Goal: Task Accomplishment & Management: Manage account settings

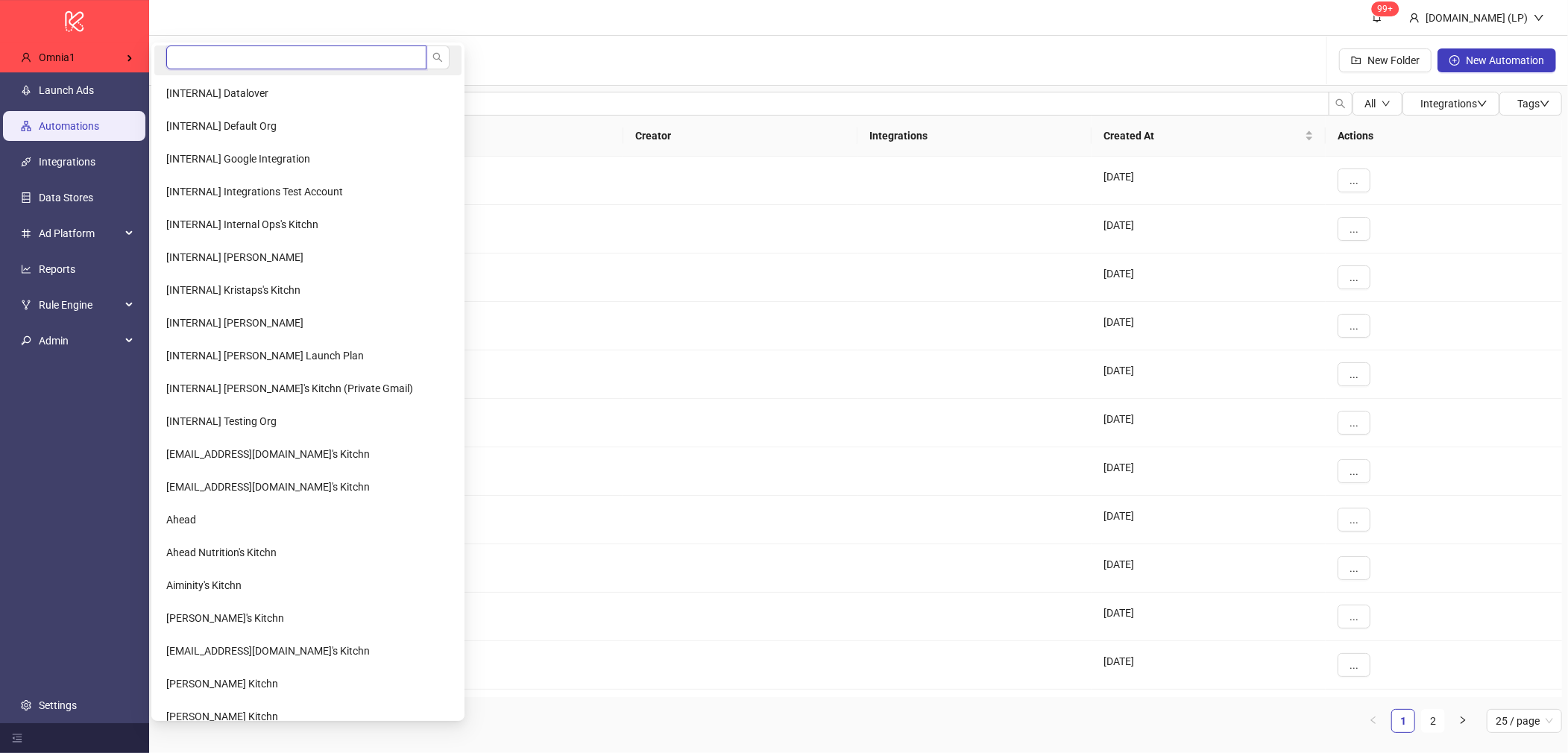
click at [206, 56] on input "search" at bounding box center [296, 57] width 260 height 24
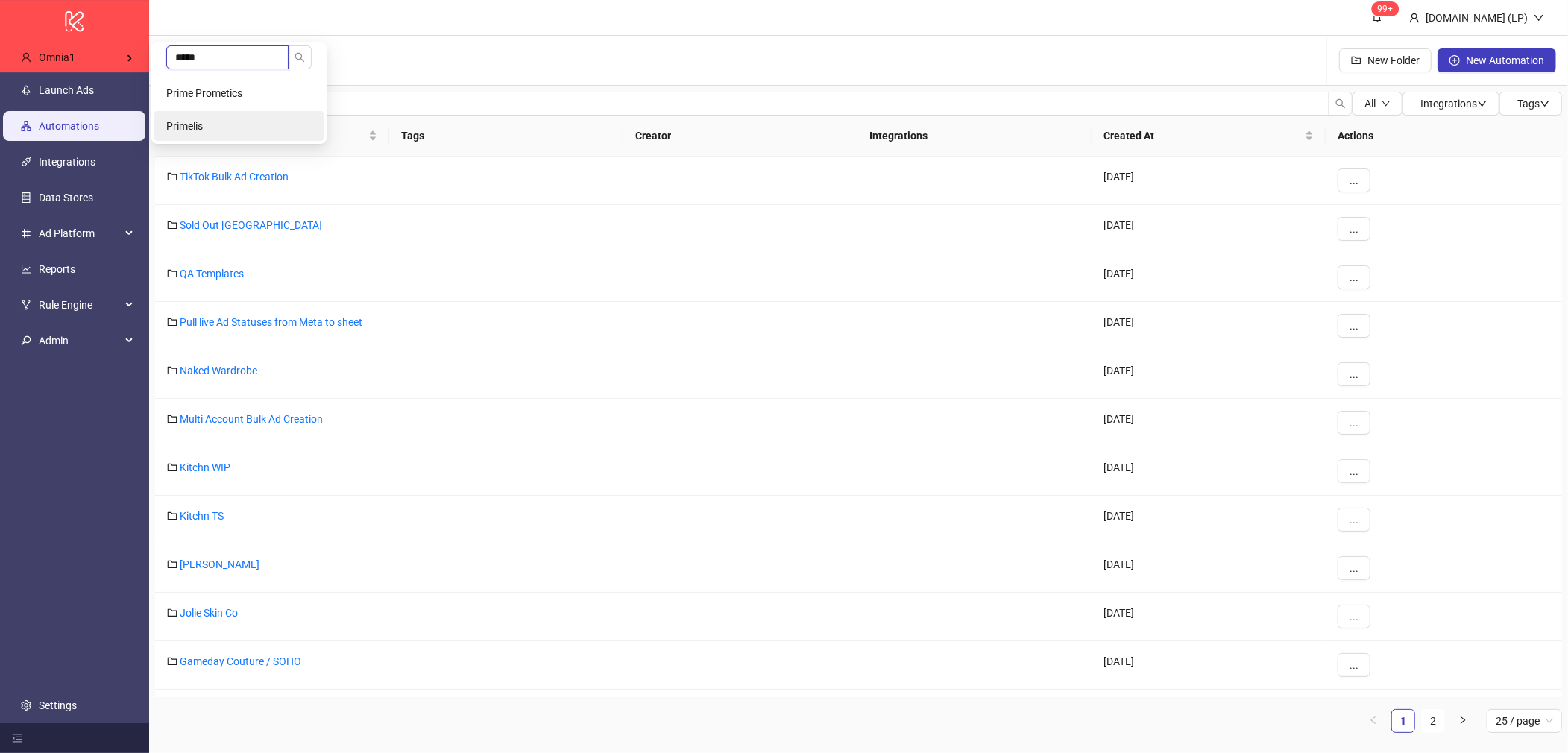
type input "*****"
click at [188, 130] on span "Primelis" at bounding box center [184, 126] width 37 height 12
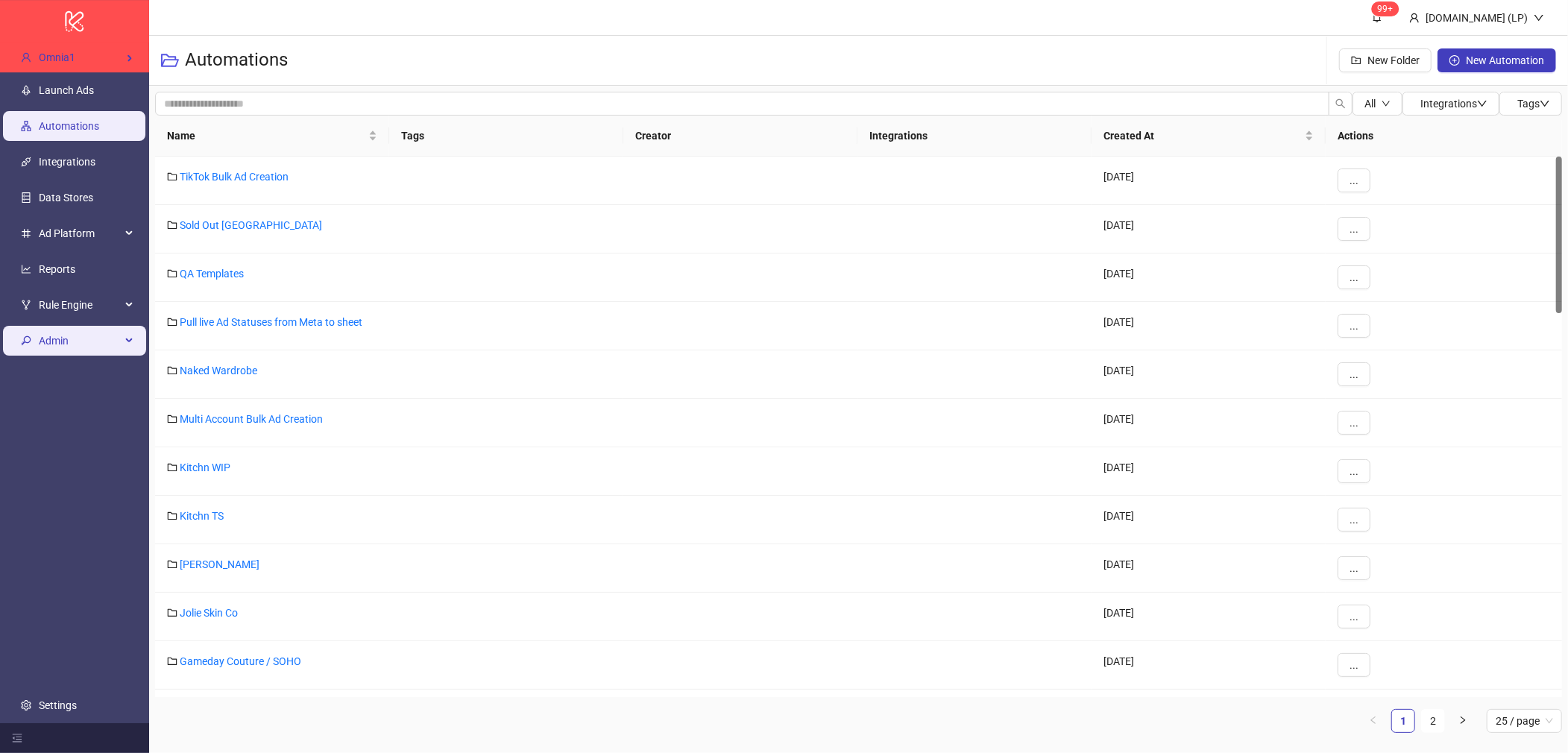
click at [82, 335] on span "Admin" at bounding box center [80, 340] width 82 height 29
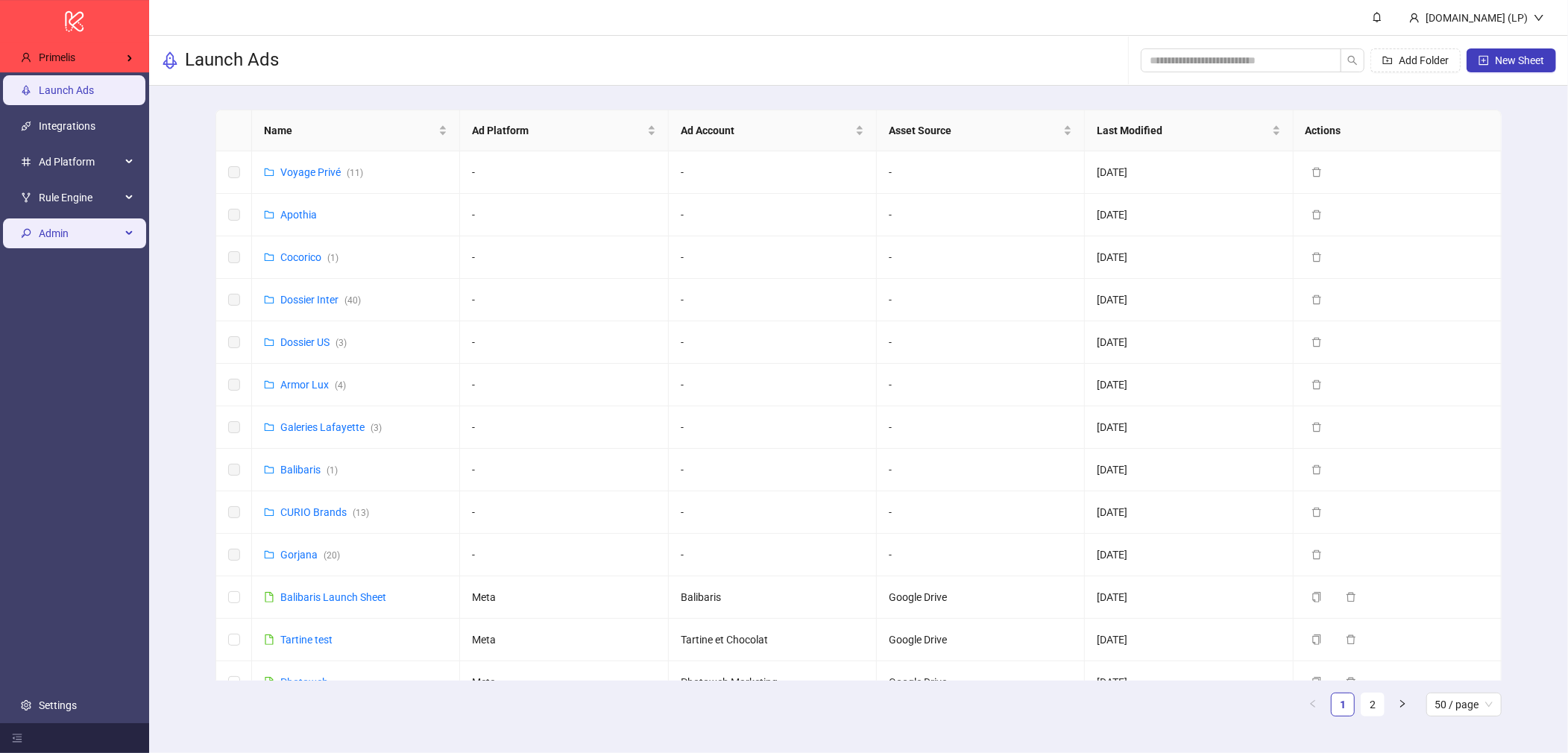
click at [100, 232] on span "Admin" at bounding box center [80, 232] width 82 height 29
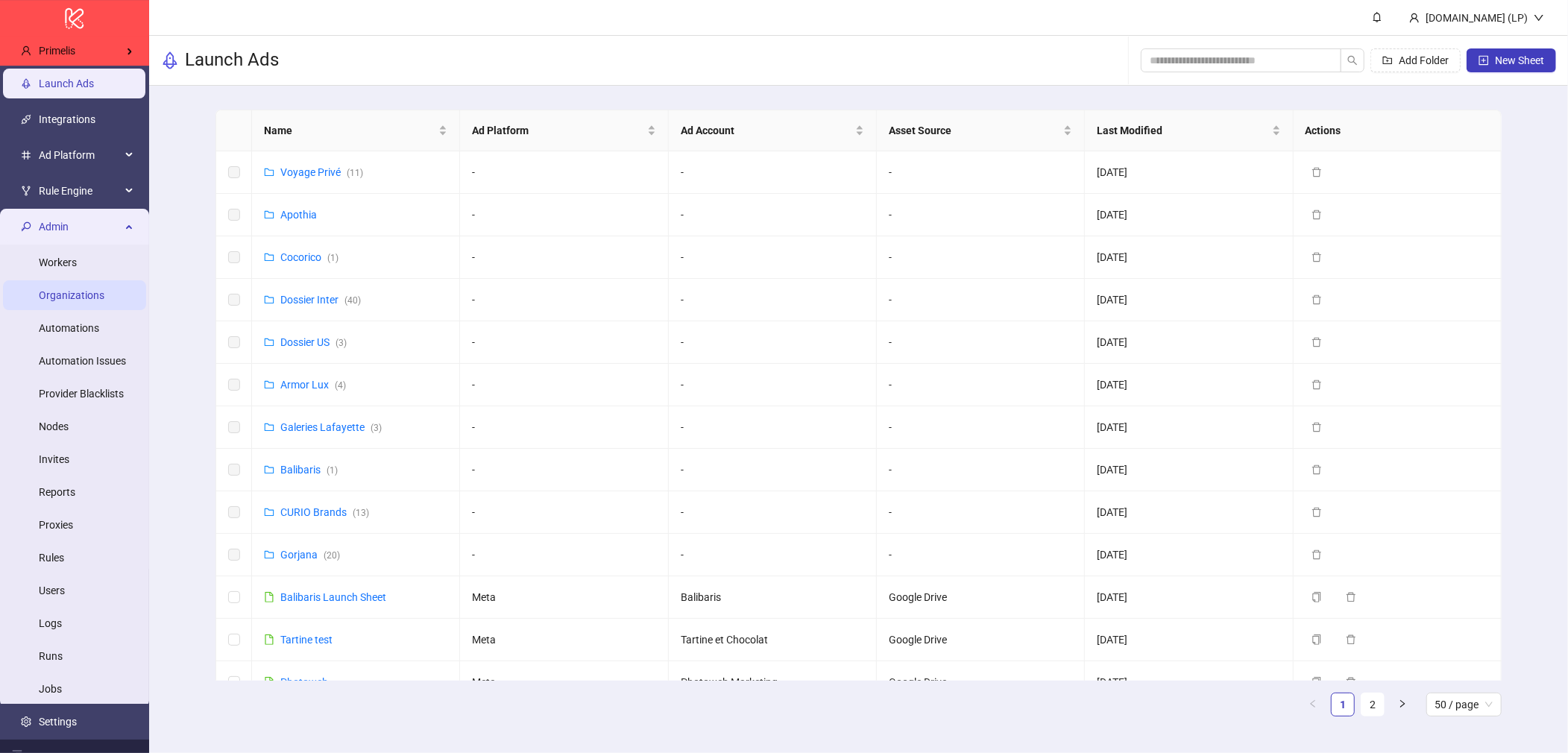
click at [85, 302] on link "Organizations" at bounding box center [71, 295] width 65 height 12
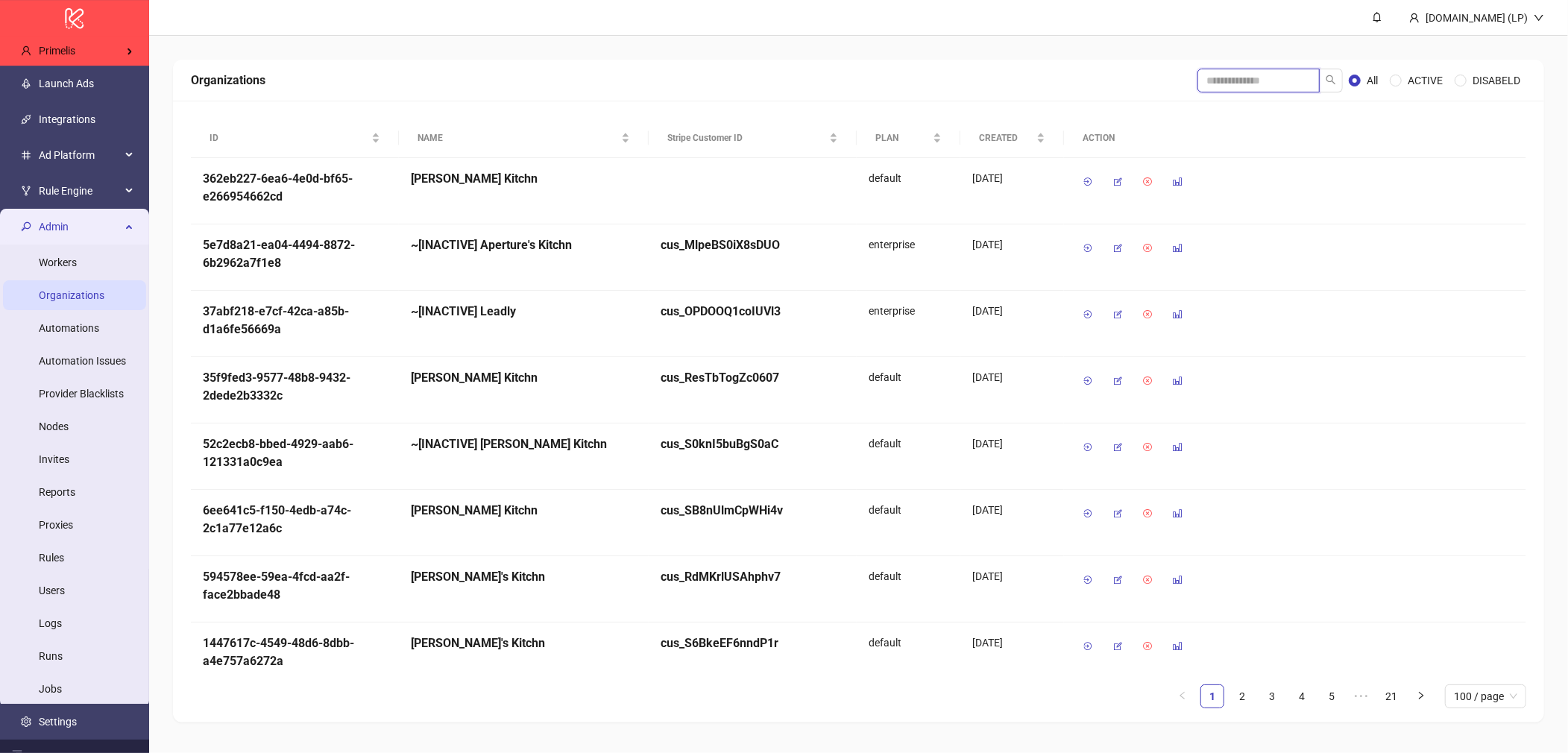
click at [1227, 72] on input "search" at bounding box center [1258, 80] width 122 height 24
type input "********"
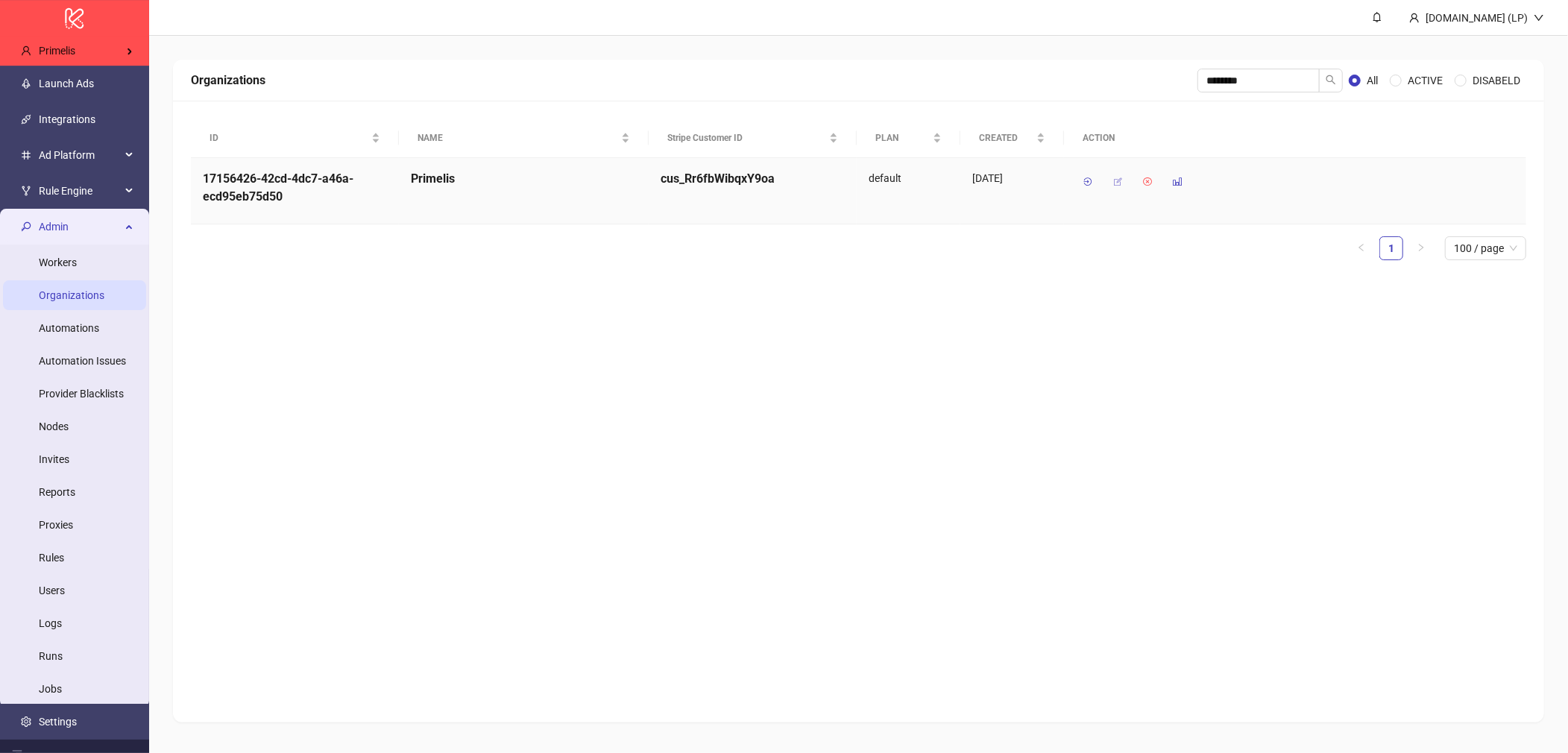
click at [1121, 183] on icon "button" at bounding box center [1117, 181] width 10 height 10
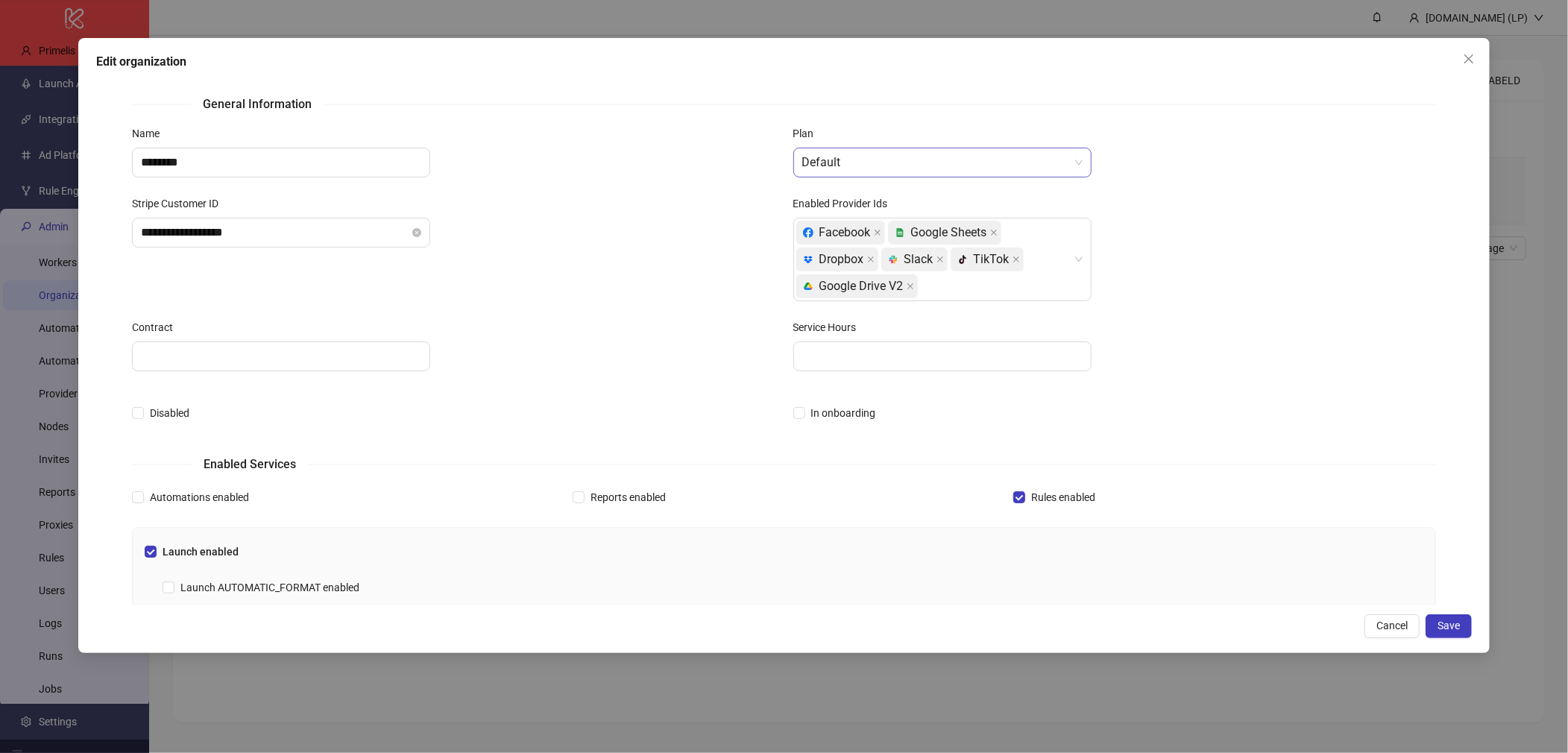
click at [912, 159] on span "Default" at bounding box center [942, 162] width 281 height 28
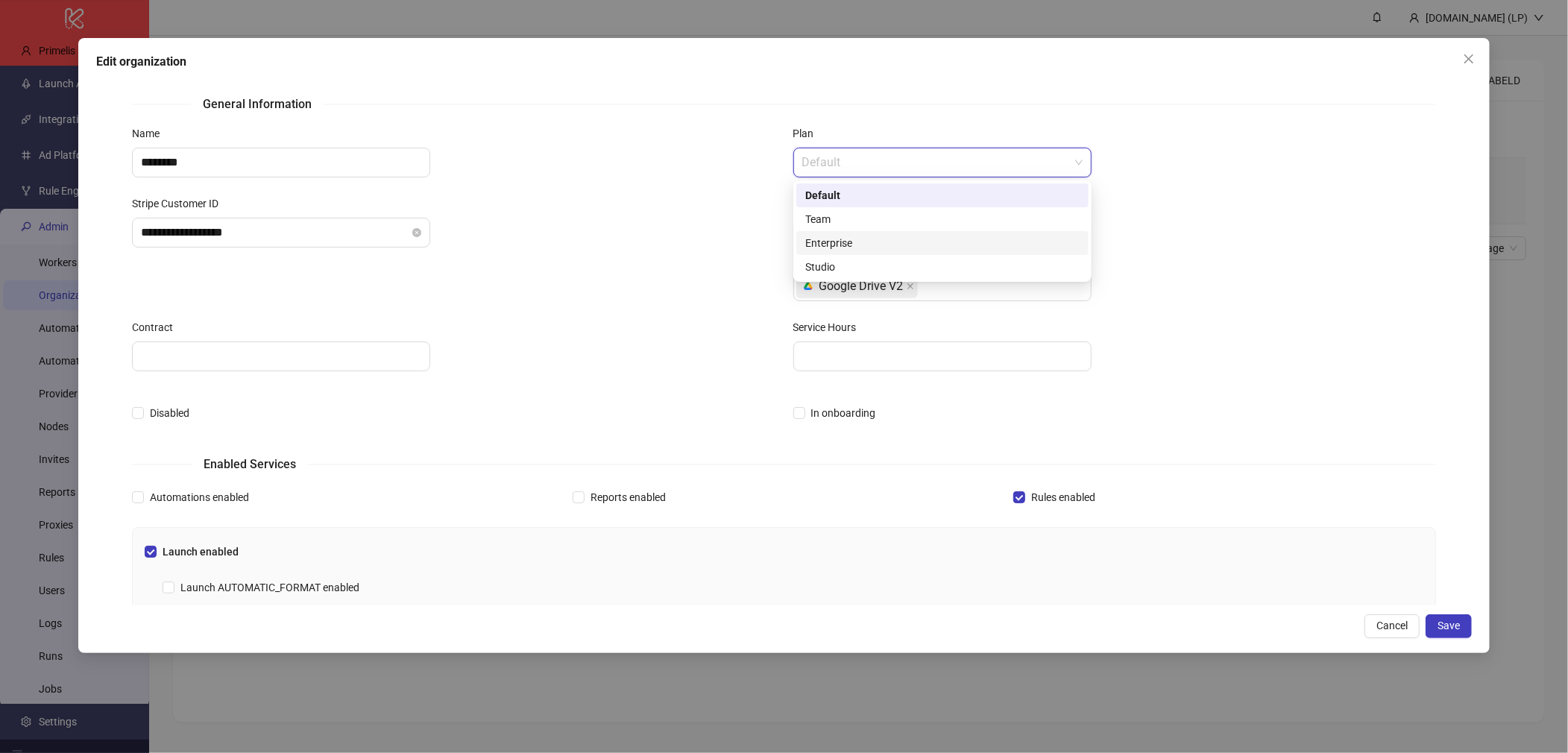
click at [874, 233] on div "Enterprise" at bounding box center [942, 243] width 292 height 24
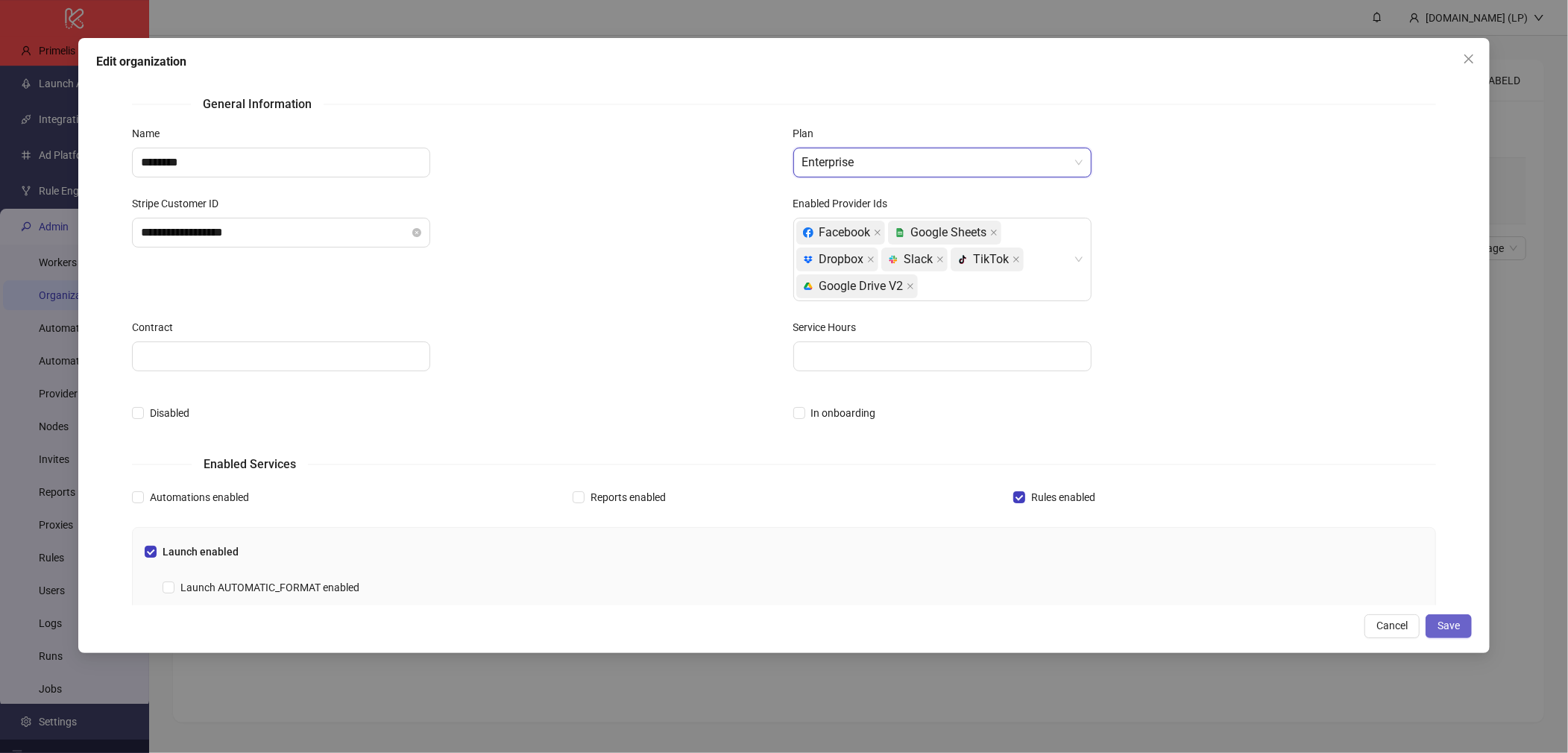
click at [1467, 623] on button "Save" at bounding box center [1448, 626] width 46 height 24
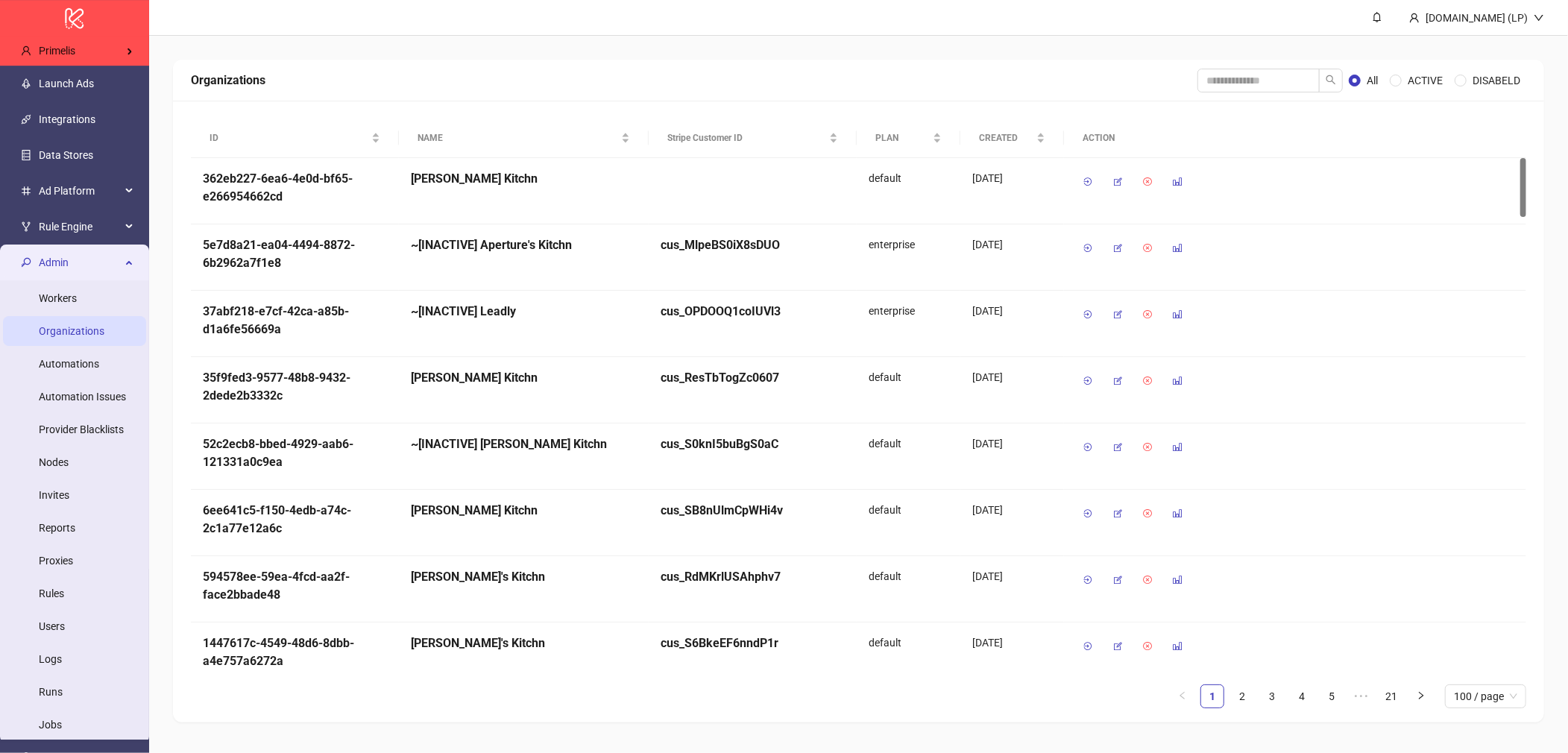
click at [89, 260] on span "Admin" at bounding box center [80, 262] width 82 height 29
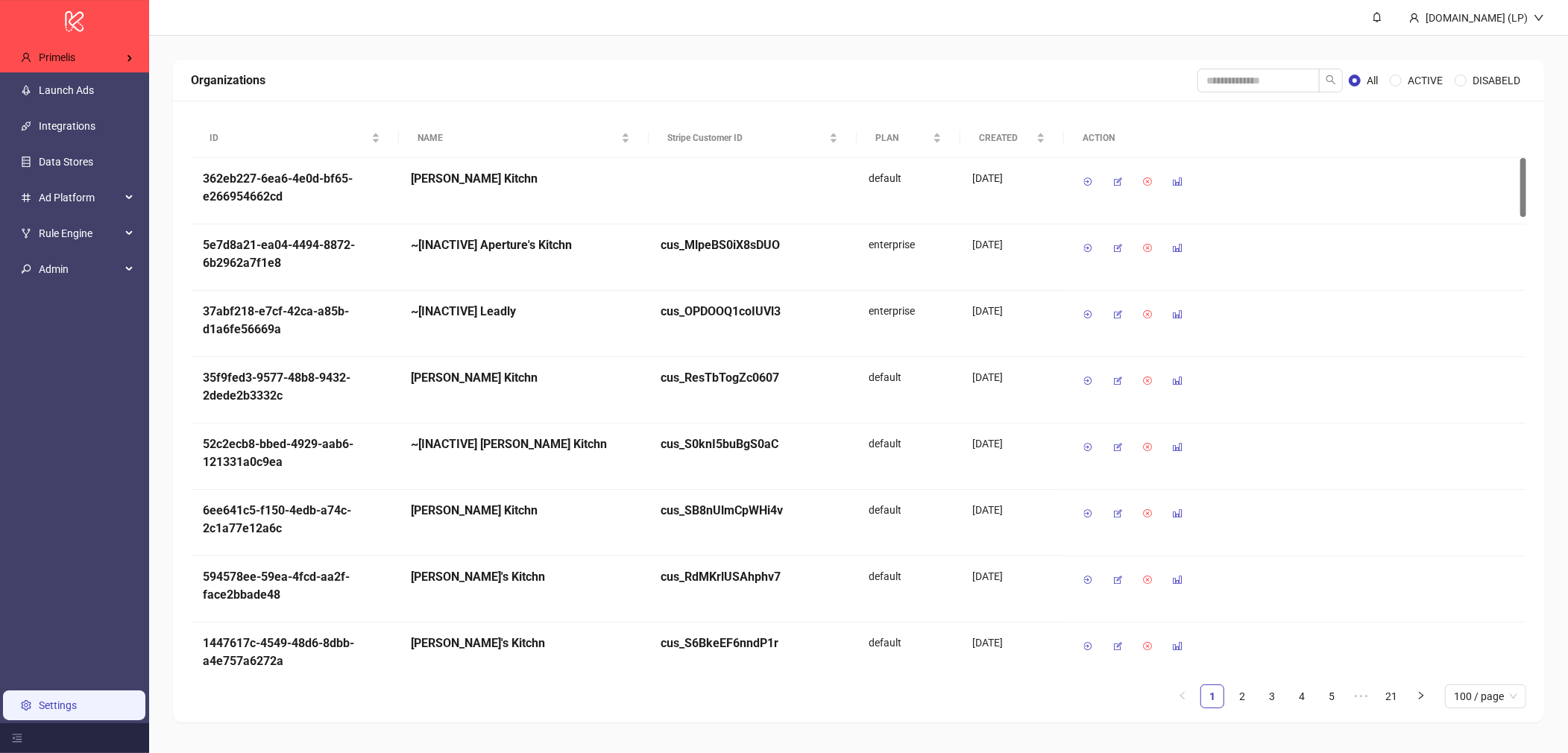
click at [49, 707] on link "Settings" at bounding box center [58, 706] width 38 height 12
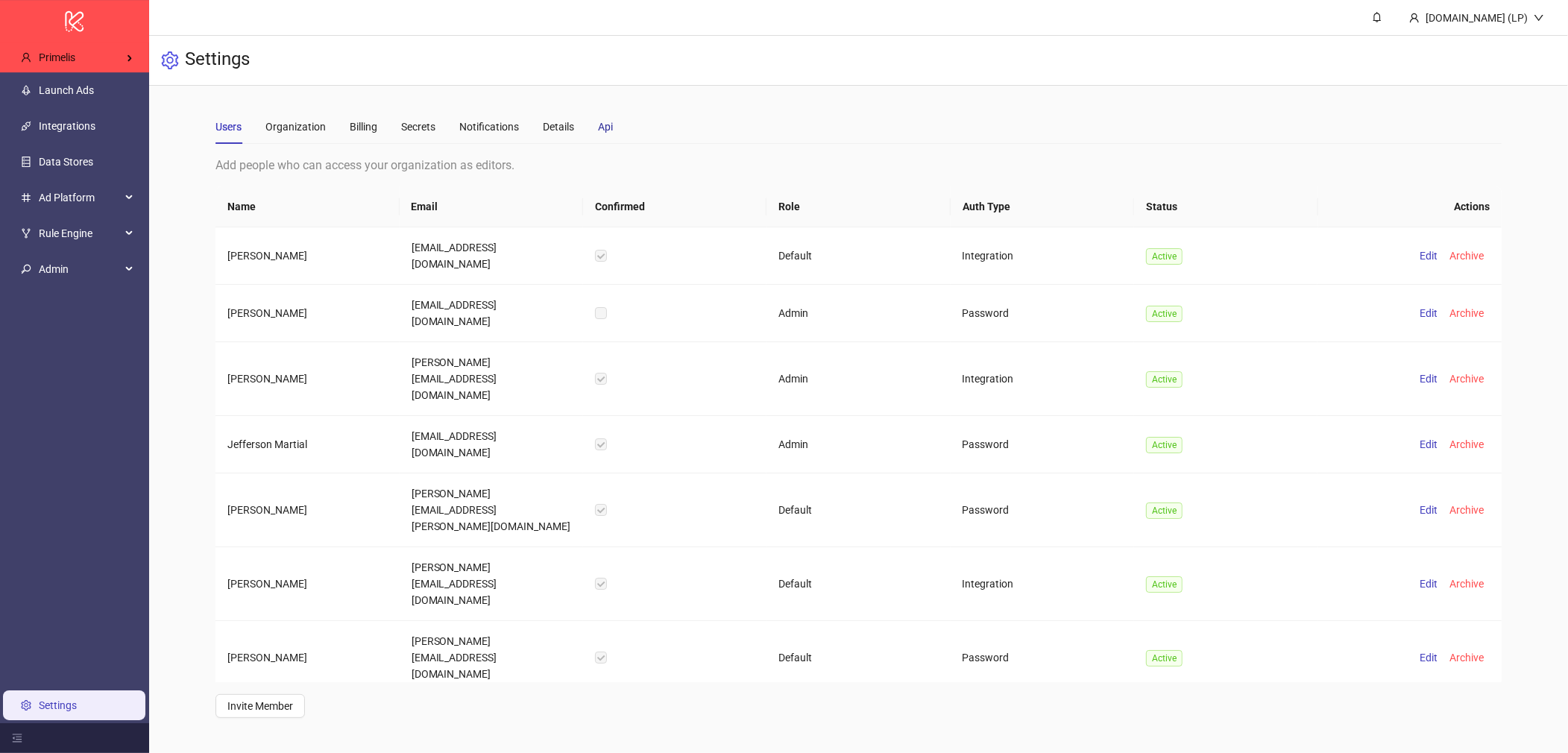
click at [609, 131] on div "Api" at bounding box center [606, 126] width 15 height 16
